Goal: Task Accomplishment & Management: Complete application form

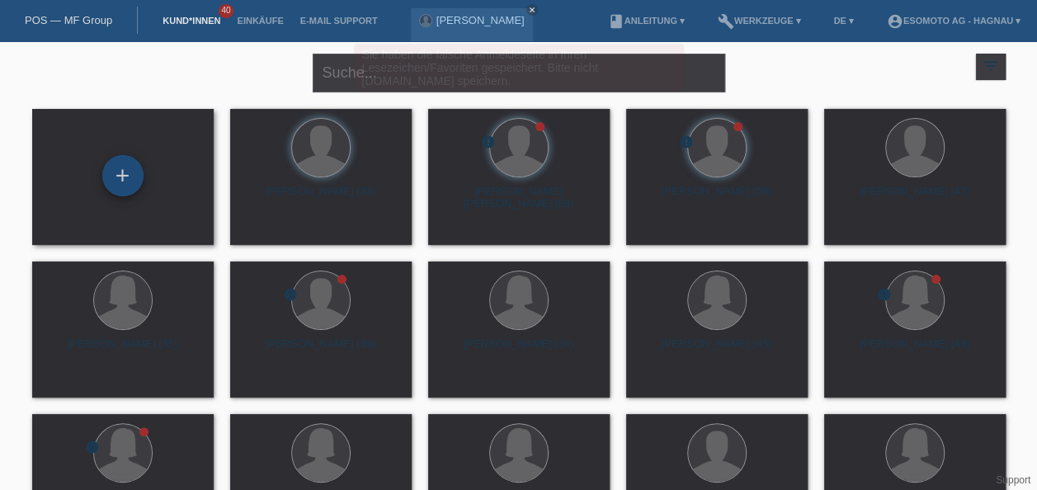
click at [123, 180] on div "+" at bounding box center [123, 176] width 40 height 28
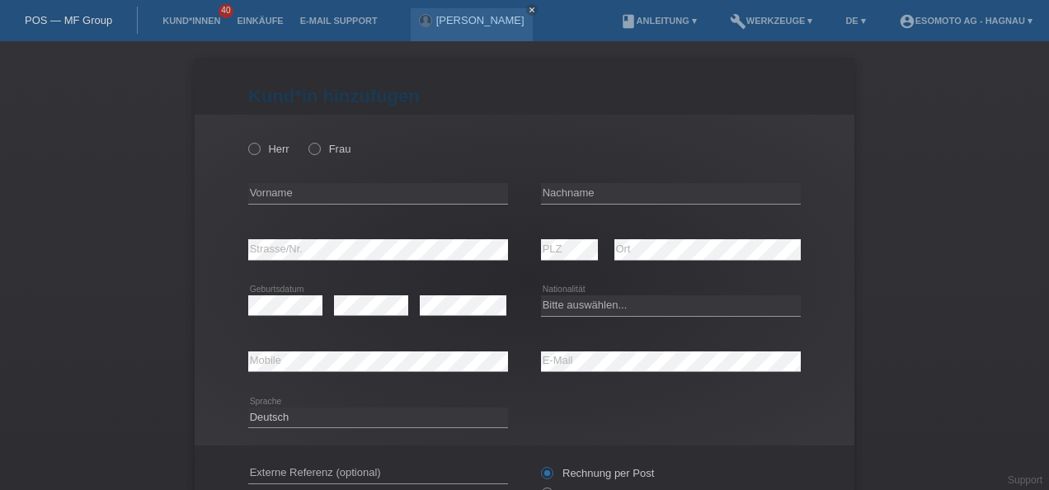
click at [123, 180] on div "Kund*in hinzufügen Kunde hinzufügen Kundin hinzufügen Herr Frau error Vorname e…" at bounding box center [524, 265] width 1049 height 449
click at [246, 140] on icon at bounding box center [246, 140] width 0 height 0
click at [250, 147] on input "Herr" at bounding box center [253, 148] width 11 height 11
radio input "true"
click at [281, 193] on input "text" at bounding box center [378, 193] width 260 height 21
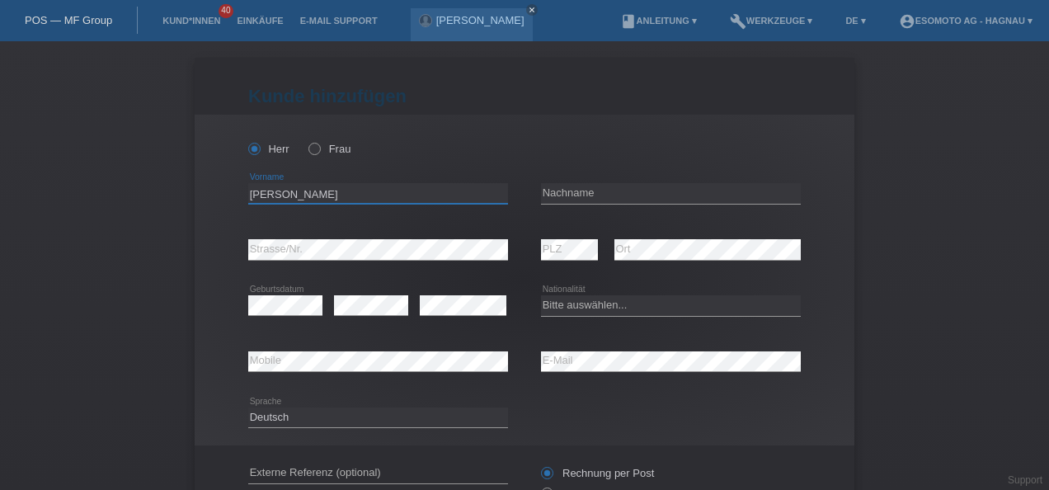
type input "Sean"
type input "Horvath"
